Goal: Task Accomplishment & Management: Use online tool/utility

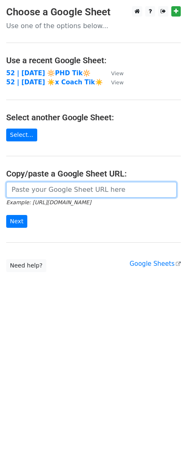
click at [61, 192] on input "url" at bounding box center [91, 190] width 170 height 16
paste input "[URL][DOMAIN_NAME]"
type input "[URL][DOMAIN_NAME]"
click at [6, 215] on input "Next" at bounding box center [16, 221] width 21 height 13
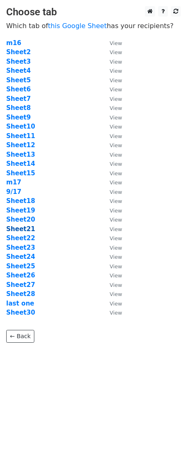
click at [22, 228] on strong "Sheet21" at bounding box center [20, 228] width 29 height 7
click at [22, 230] on strong "Sheet21" at bounding box center [20, 228] width 29 height 7
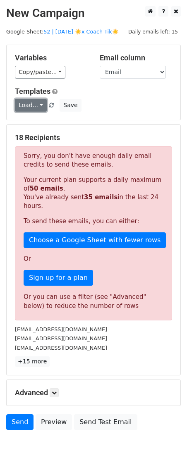
click at [34, 106] on link "Load..." at bounding box center [31, 105] width 32 height 13
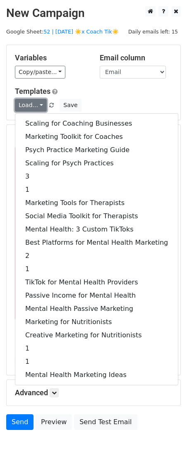
click at [34, 106] on link "Load..." at bounding box center [31, 105] width 32 height 13
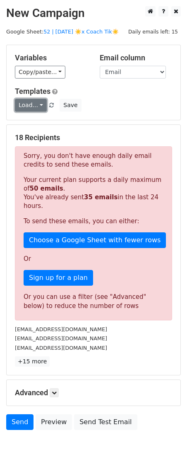
click at [34, 106] on link "Load..." at bounding box center [31, 105] width 32 height 13
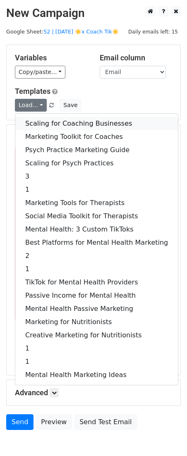
click at [41, 125] on link "Scaling for Coaching Businesses" at bounding box center [96, 123] width 163 height 13
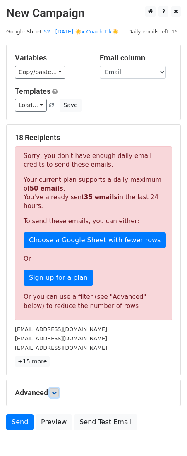
click at [52, 396] on link at bounding box center [54, 393] width 9 height 9
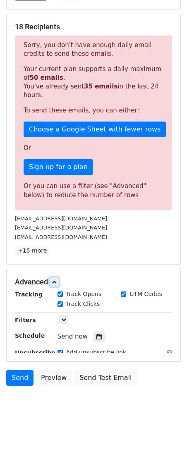
scroll to position [125, 0]
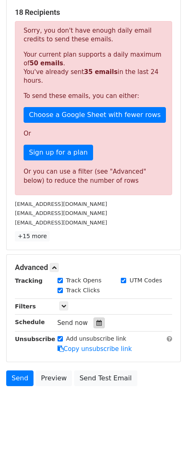
click at [99, 318] on div at bounding box center [99, 323] width 11 height 11
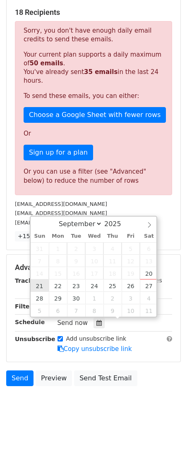
type input "[DATE] 12:00"
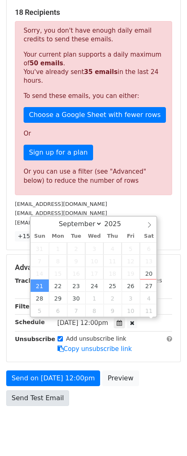
scroll to position [0, 0]
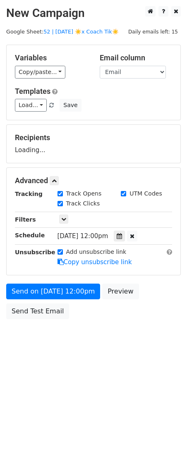
click at [3, 350] on body "New Campaign Daily emails left: 15 Google Sheet: 52 | [DATE] ☀️x Coach Tik☀️ Va…" at bounding box center [93, 181] width 187 height 350
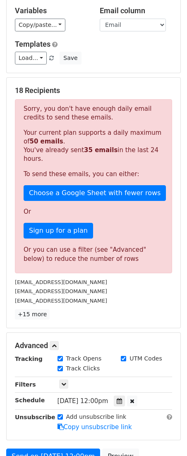
scroll to position [49, 0]
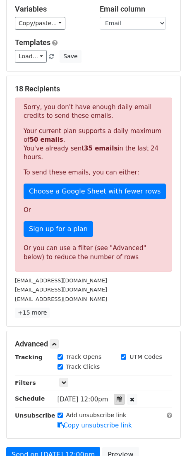
click at [125, 401] on div at bounding box center [119, 399] width 11 height 11
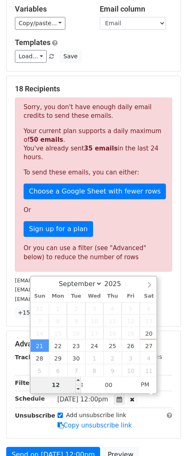
click at [59, 383] on input "12" at bounding box center [56, 385] width 50 height 17
type input "7"
type input "[DATE] 19:00"
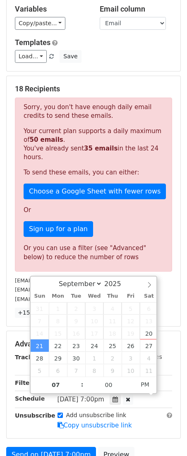
scroll to position [0, 0]
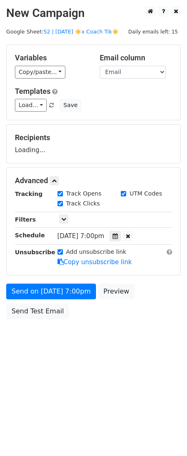
click at [13, 324] on body "New Campaign Daily emails left: 15 Google Sheet: 52 | [DATE] ☀️x Coach Tik☀️ Va…" at bounding box center [93, 181] width 187 height 350
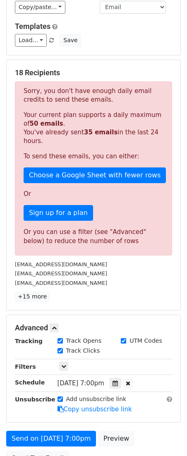
scroll to position [65, 0]
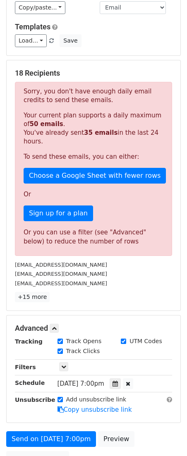
click at [48, 428] on form "Variables Copy/paste... {{Email}} Email column Email Templates Load... Scaling …" at bounding box center [93, 225] width 175 height 491
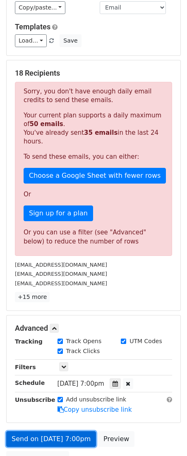
click at [50, 439] on link "Send on [DATE] 7:00pm" at bounding box center [51, 440] width 90 height 16
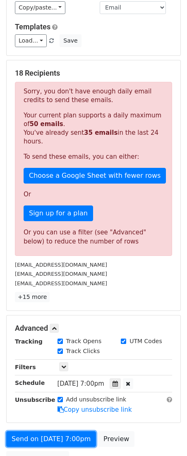
scroll to position [107, 0]
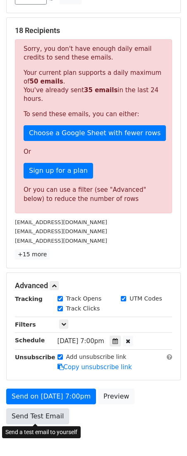
click at [40, 417] on link "Send Test Email" at bounding box center [37, 417] width 63 height 16
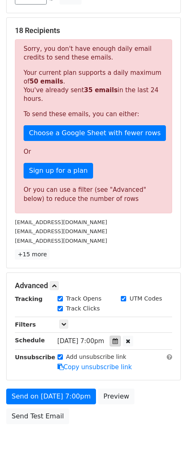
click at [121, 346] on div at bounding box center [115, 341] width 11 height 11
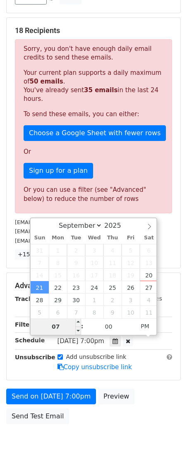
click at [53, 331] on input "07" at bounding box center [56, 327] width 50 height 17
type input "9"
type input "[DATE] 21:00"
click at [102, 423] on div "Send on [DATE] 7:00pm Preview Send Test Email" at bounding box center [93, 409] width 187 height 40
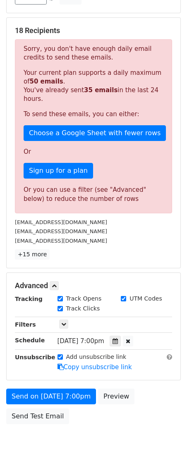
scroll to position [0, 0]
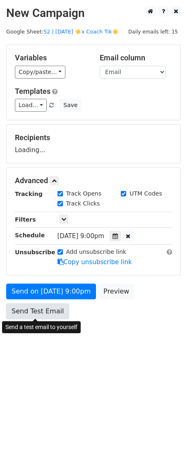
click at [51, 311] on link "Send Test Email" at bounding box center [37, 312] width 63 height 16
